Goal: Task Accomplishment & Management: Manage account settings

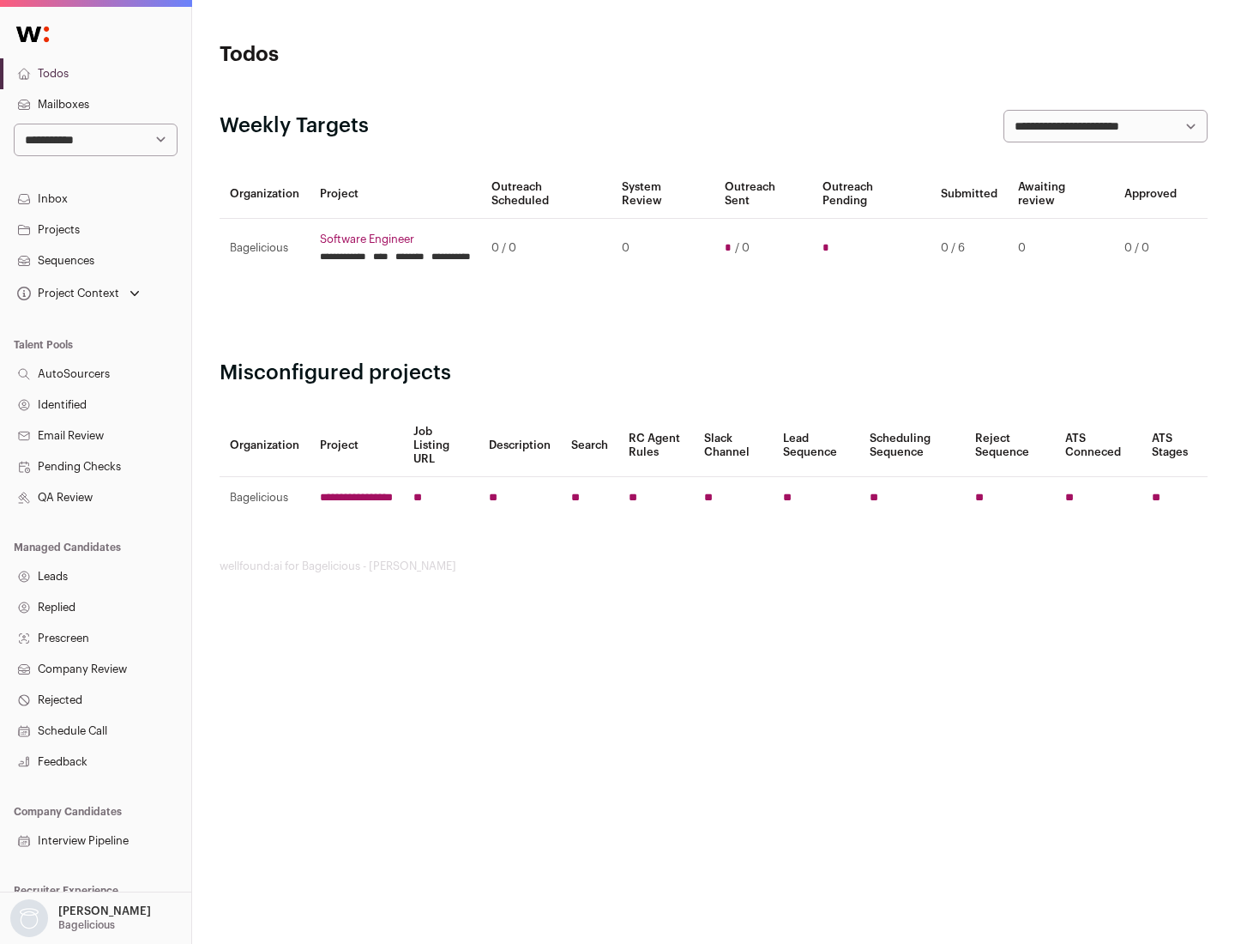
click at [95, 229] on link "Projects" at bounding box center [95, 229] width 191 height 31
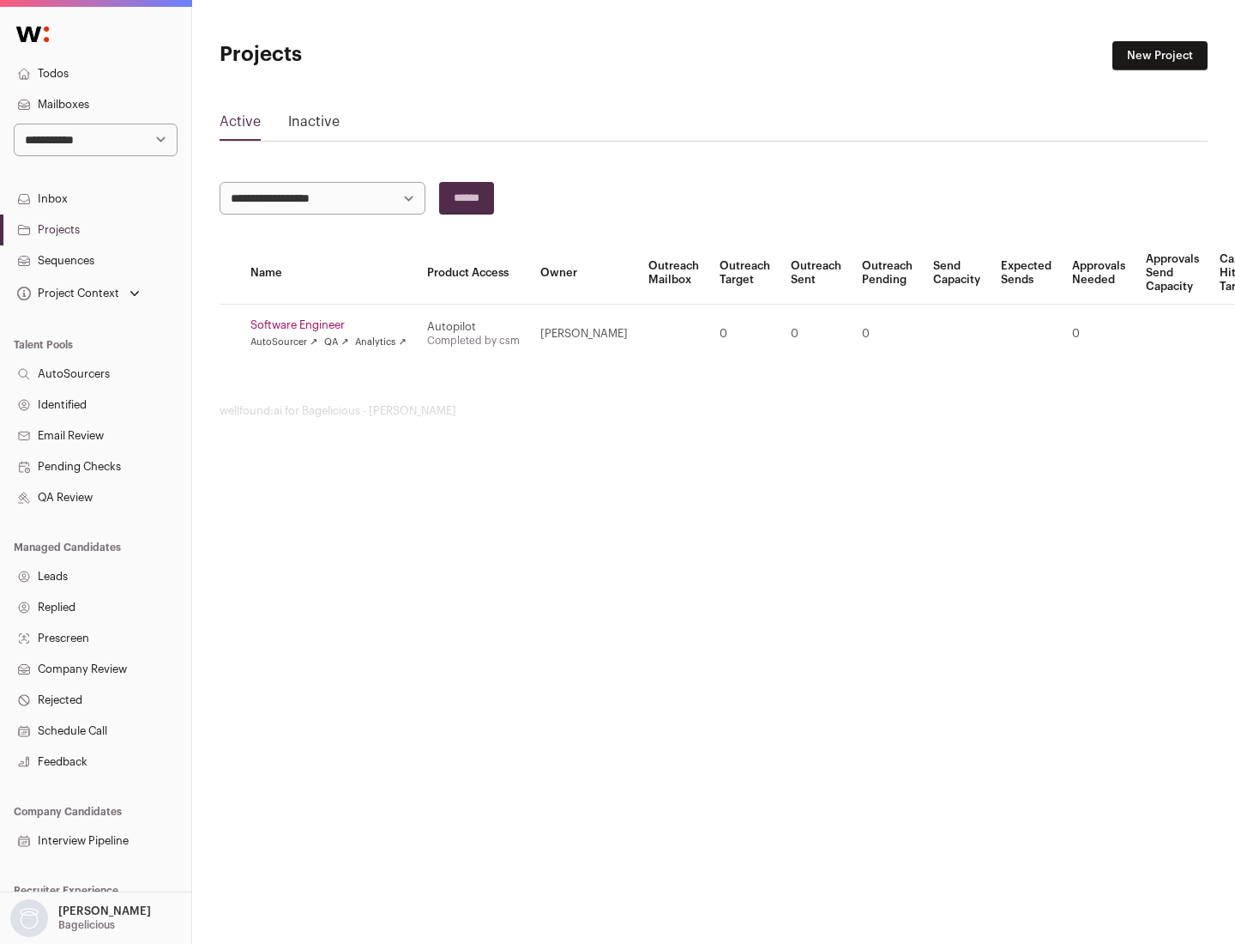
click at [334, 325] on link "Software Engineer" at bounding box center [328, 325] width 156 height 14
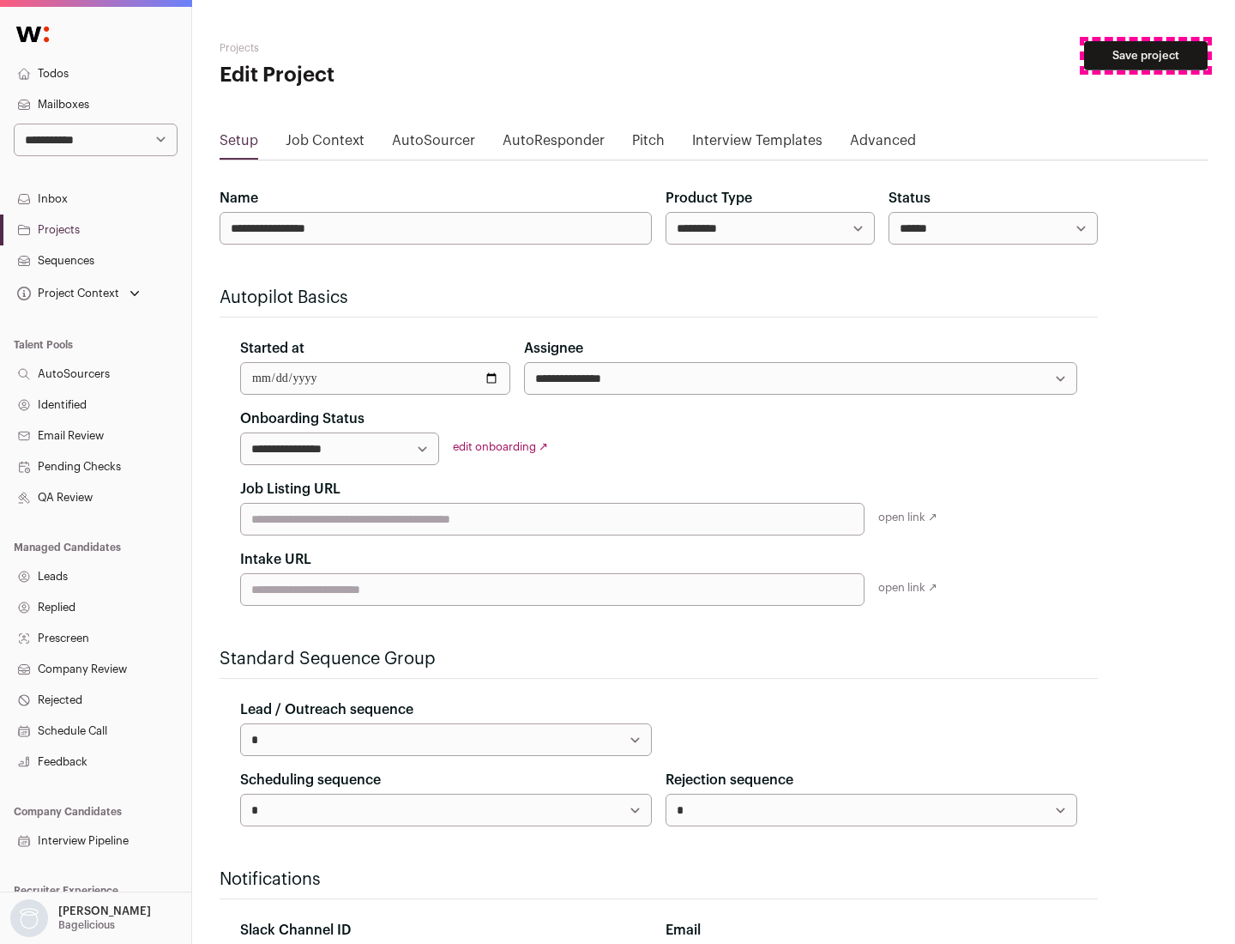
click at [1146, 56] on button "Save project" at bounding box center [1146, 55] width 124 height 29
